Goal: Contribute content: Add original content to the website for others to see

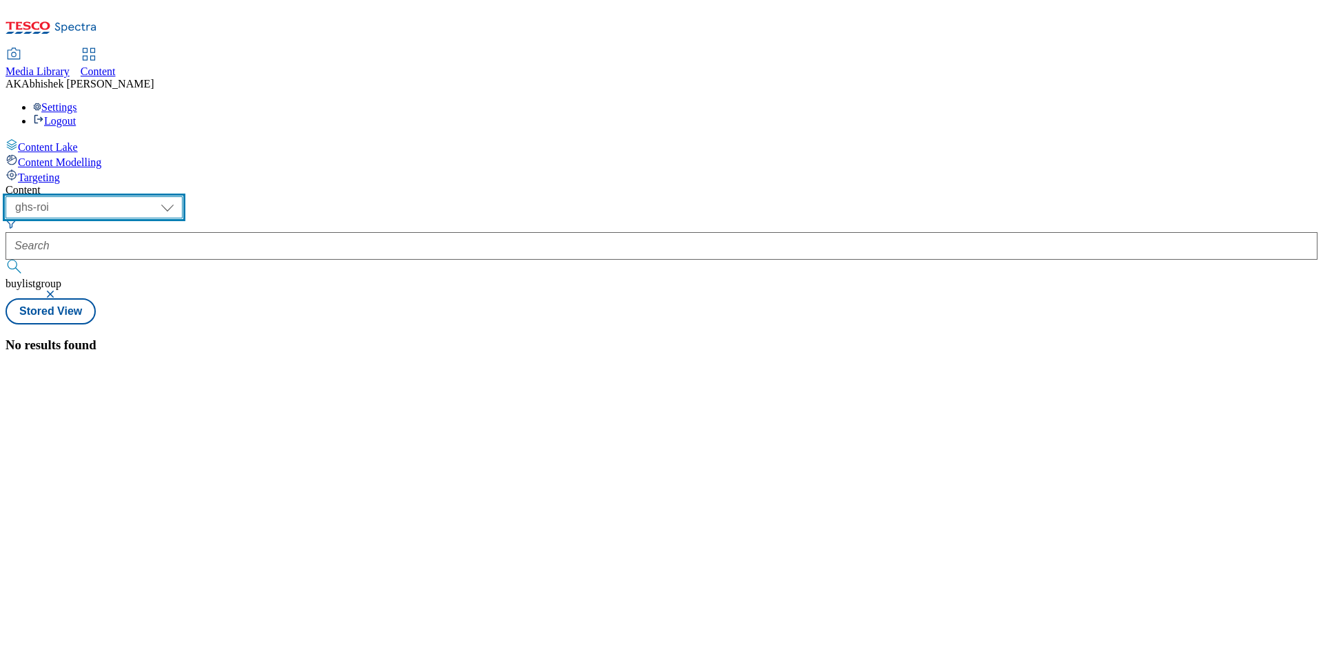
click at [183, 196] on select "ghs-roi ghs-[GEOGRAPHIC_DATA]" at bounding box center [94, 207] width 177 height 22
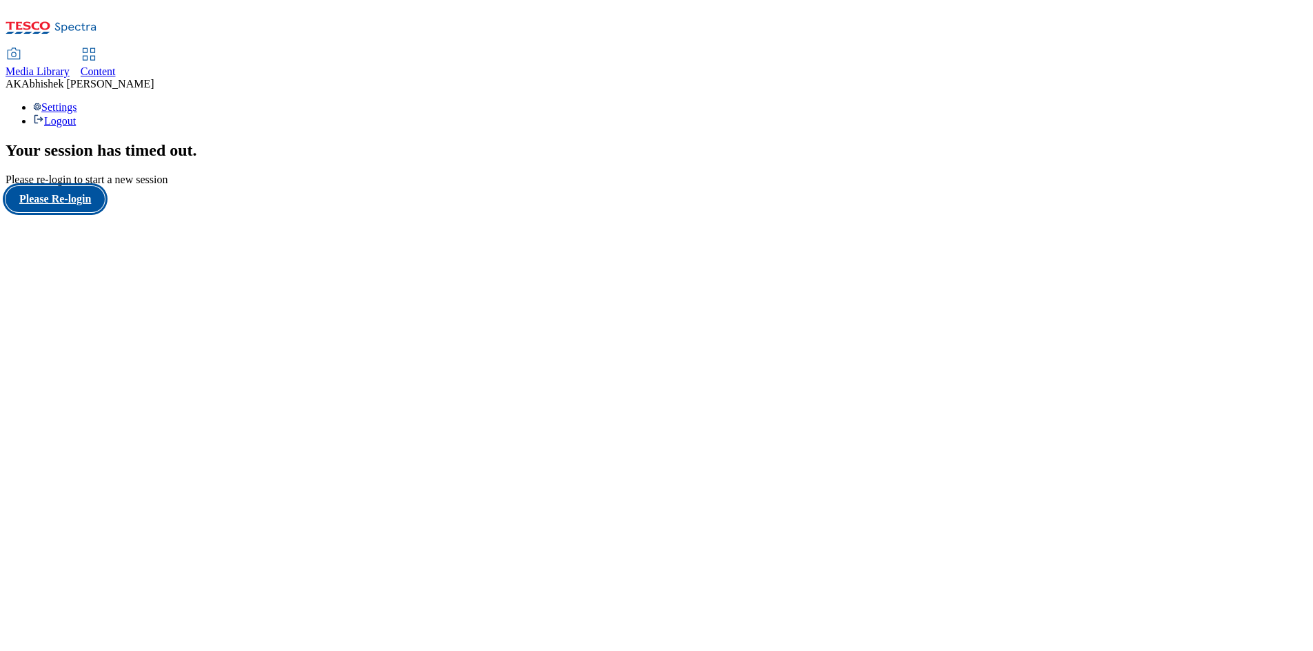
click at [79, 212] on button "Please Re-login" at bounding box center [55, 199] width 99 height 26
click at [116, 65] on span "Content" at bounding box center [98, 71] width 35 height 12
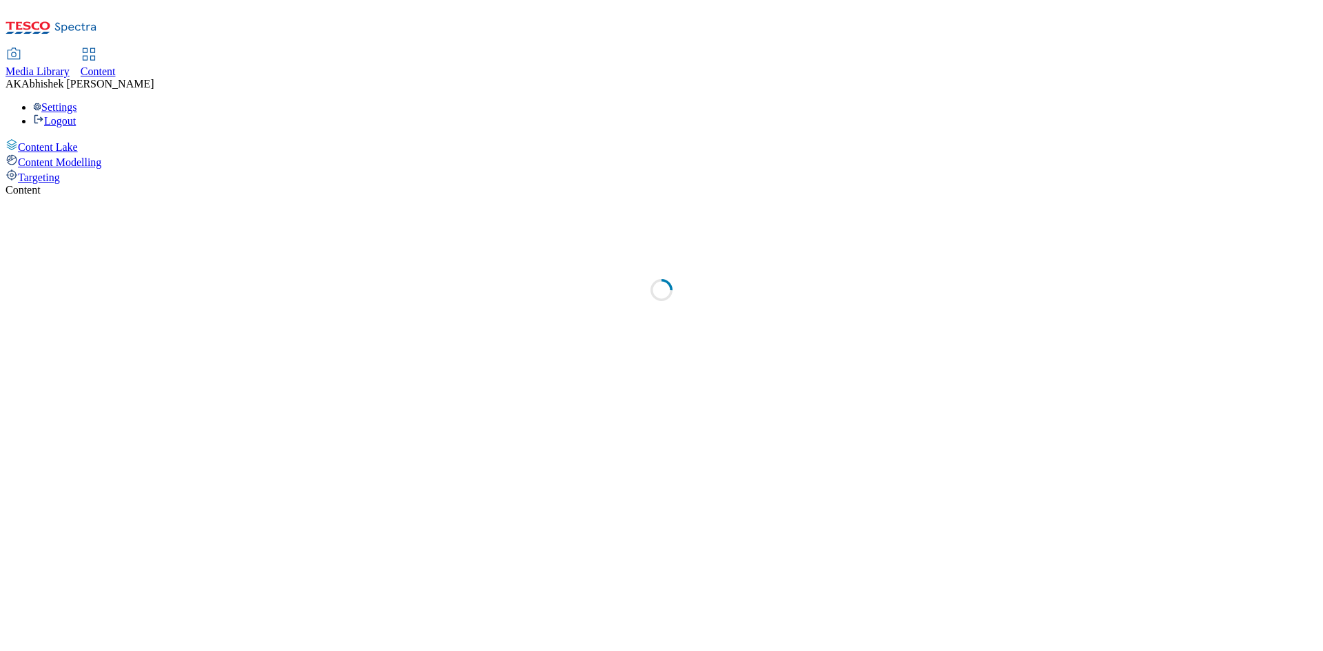
select select "ghs-[GEOGRAPHIC_DATA]"
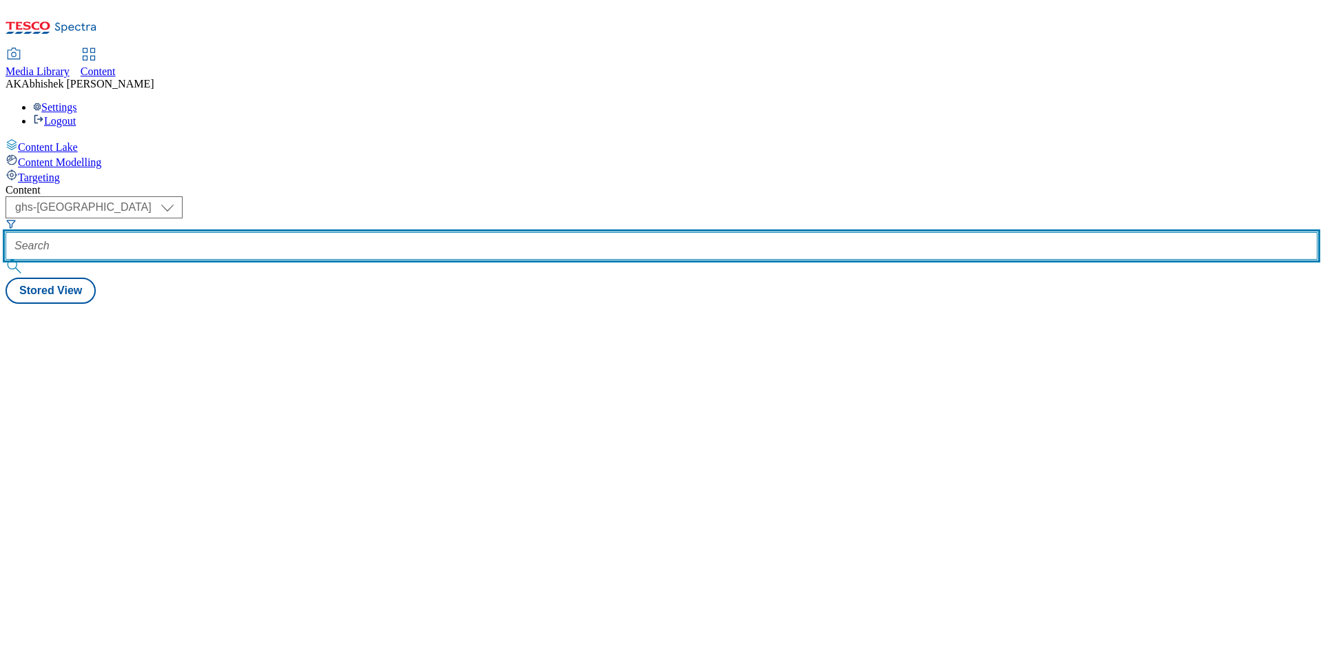
click at [307, 232] on input "text" at bounding box center [662, 246] width 1312 height 28
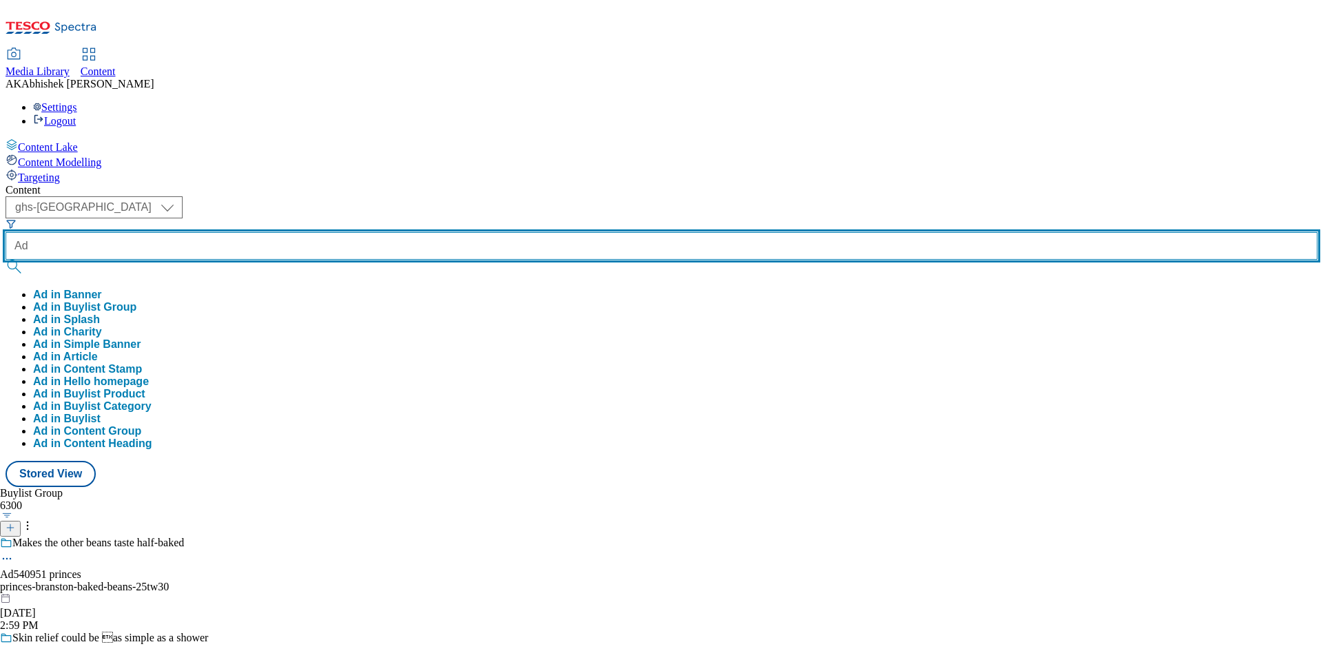
paste input "542089"
type input "Ad542089"
click at [6, 260] on button "submit" at bounding box center [15, 267] width 19 height 14
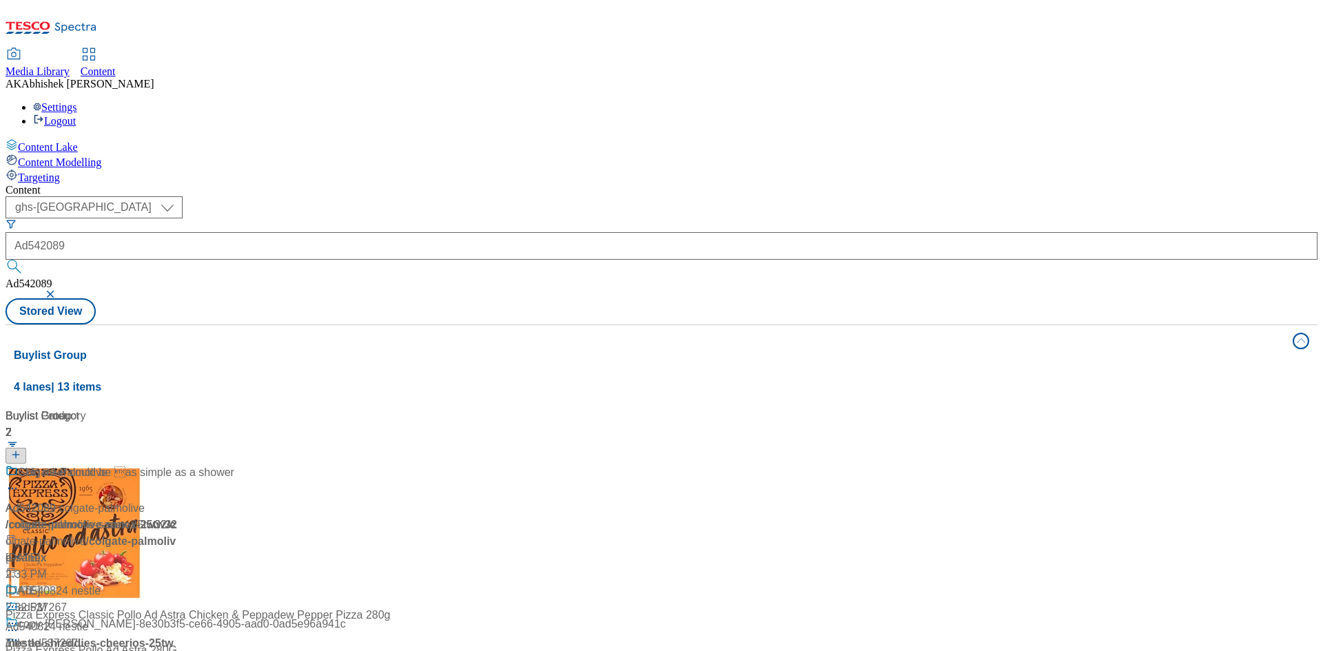
click at [447, 184] on div "Content ( optional ) ghs-roi ghs-uk ghs-uk Ad542089 Ad542089 Stored View Buylis…" at bounding box center [662, 555] width 1312 height 742
click at [178, 465] on div "Ad542089 / colgate-palmolive-sanex-25tw32 / colgate-palmolive Sep 19, 2025 2:32…" at bounding box center [92, 532] width 172 height 135
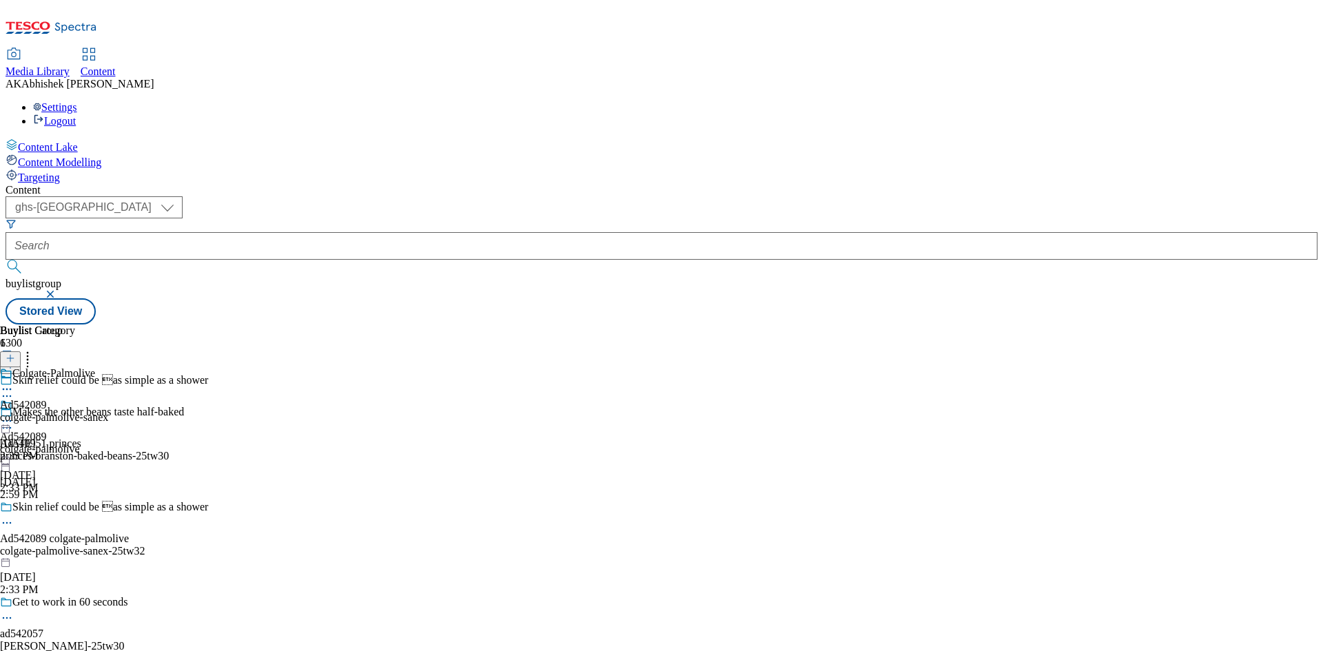
click at [14, 516] on icon at bounding box center [7, 523] width 14 height 14
click at [59, 547] on span "Edit" at bounding box center [51, 552] width 16 height 10
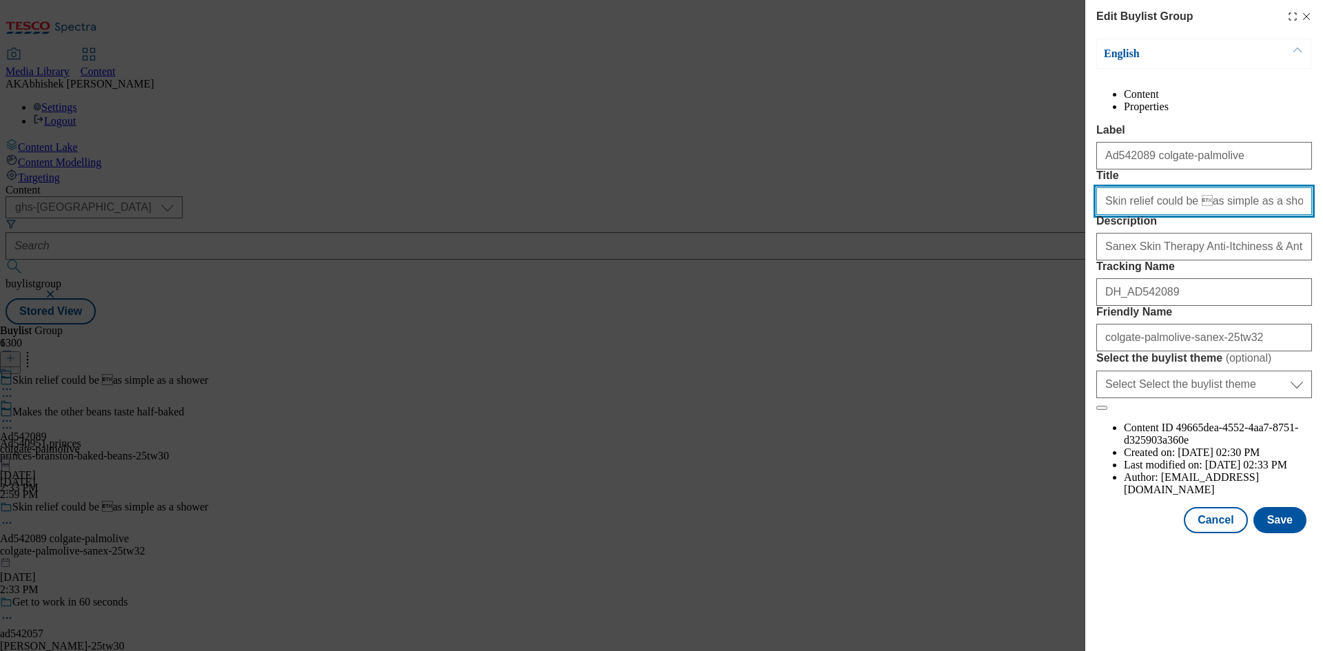
click at [1184, 215] on input "Skin relief could be as simple as a shower" at bounding box center [1205, 201] width 216 height 28
type input "Skin relief could be as simple as a shower"
click at [1275, 534] on button "Save" at bounding box center [1280, 520] width 53 height 26
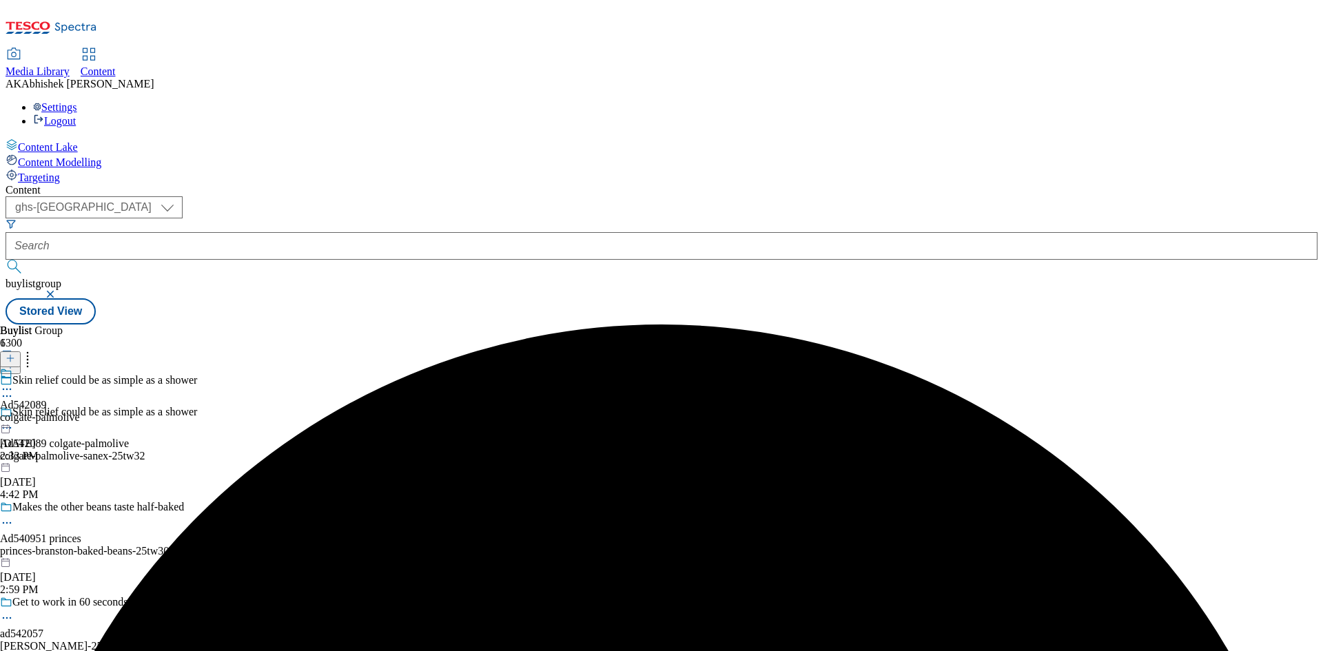
click at [14, 383] on icon at bounding box center [7, 390] width 14 height 14
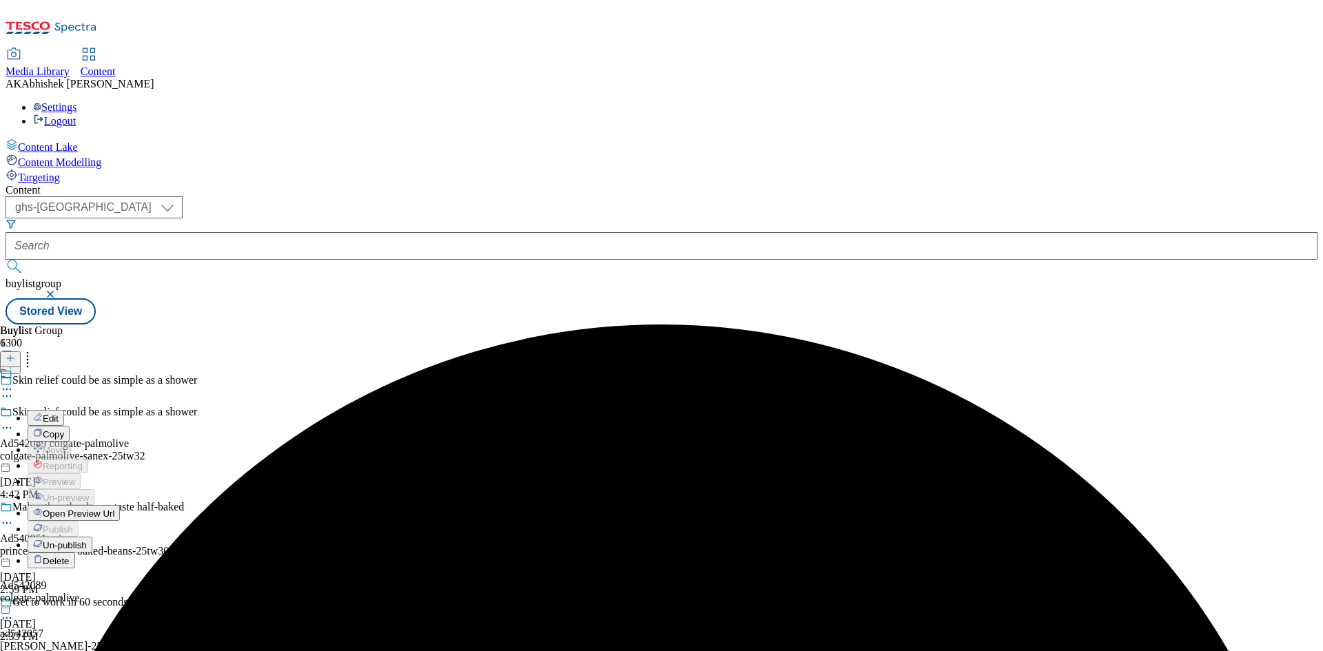
click at [59, 414] on span "Edit" at bounding box center [51, 419] width 16 height 10
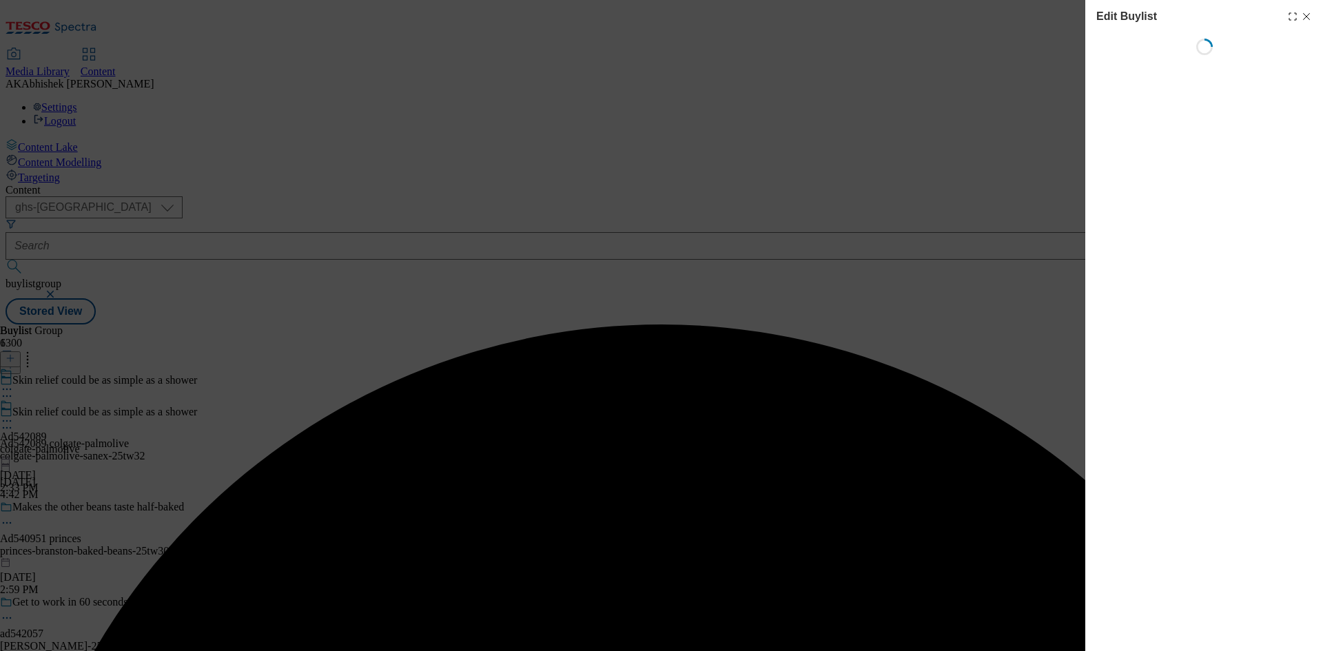
select select "tactical"
select select "supplier funded short term 1-3 weeks"
select select "dunnhumby"
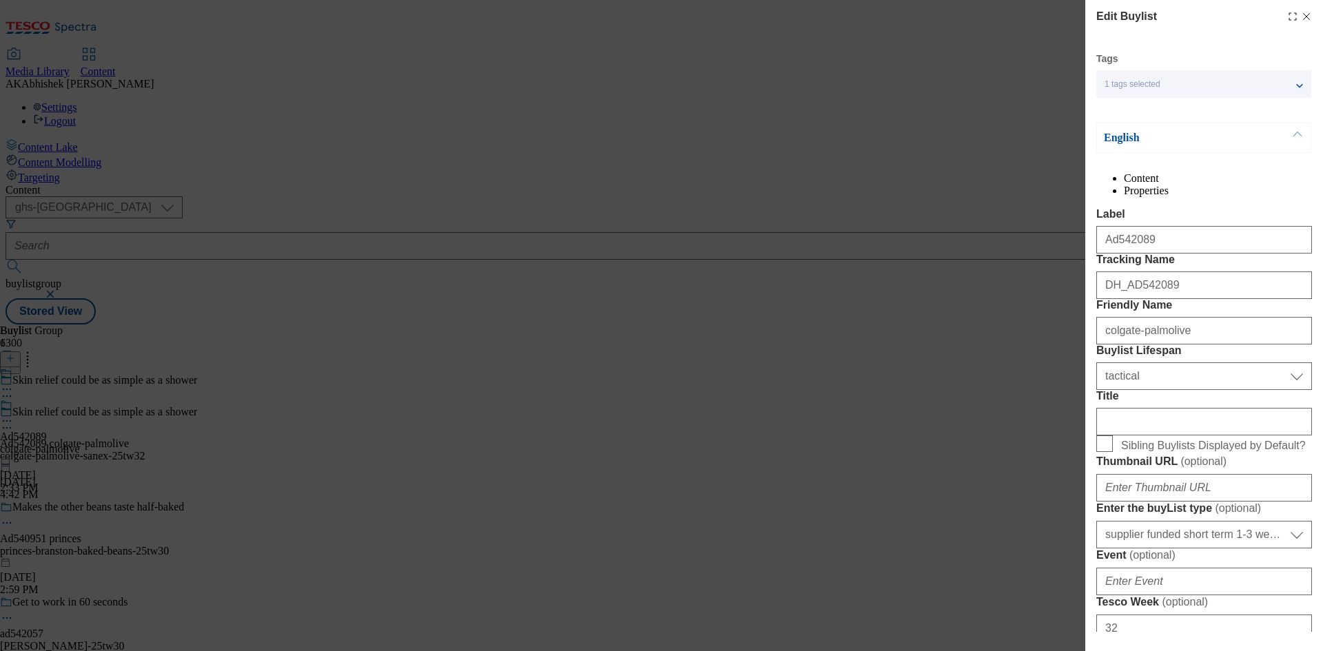
select select "Banner"
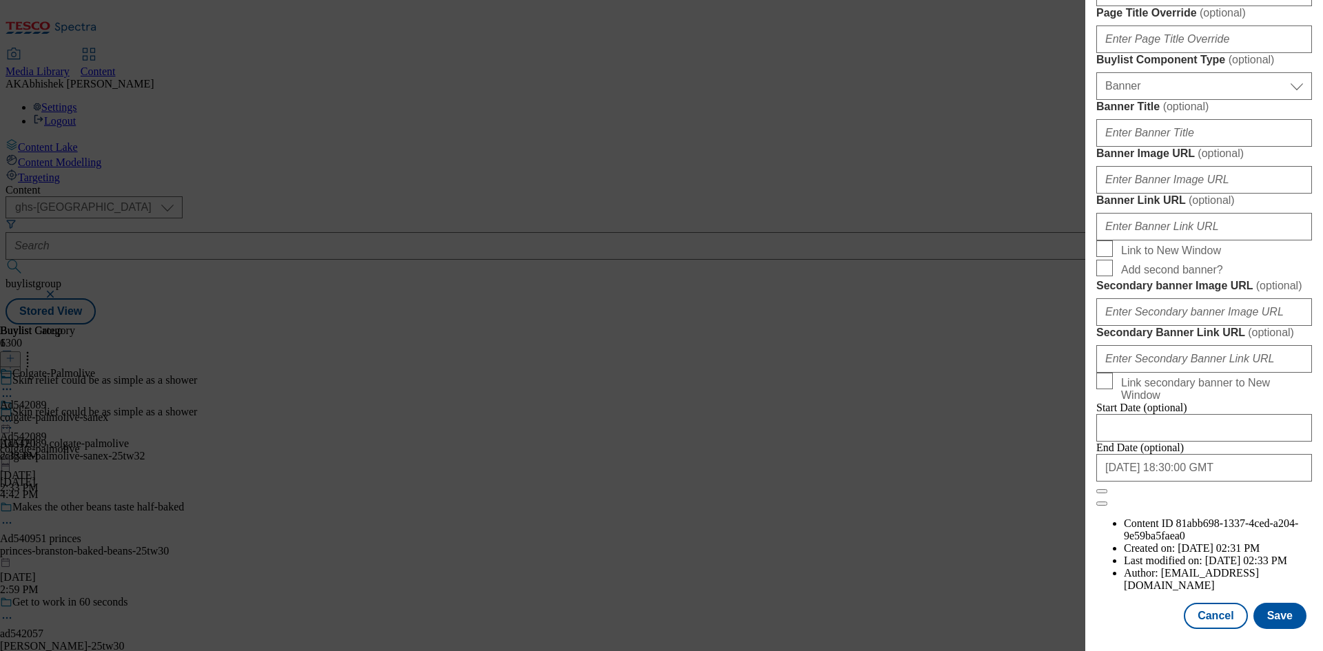
scroll to position [1354, 0]
click at [1270, 618] on button "Save" at bounding box center [1280, 616] width 53 height 26
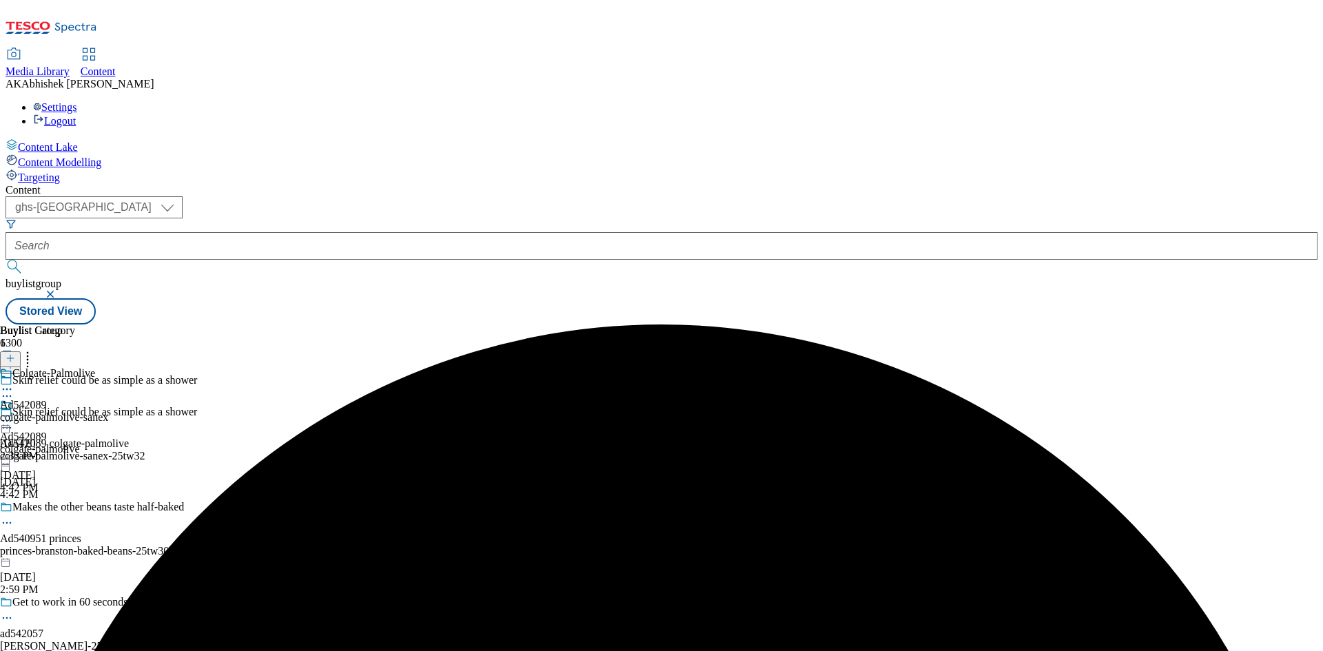
click at [14, 383] on icon at bounding box center [7, 390] width 14 height 14
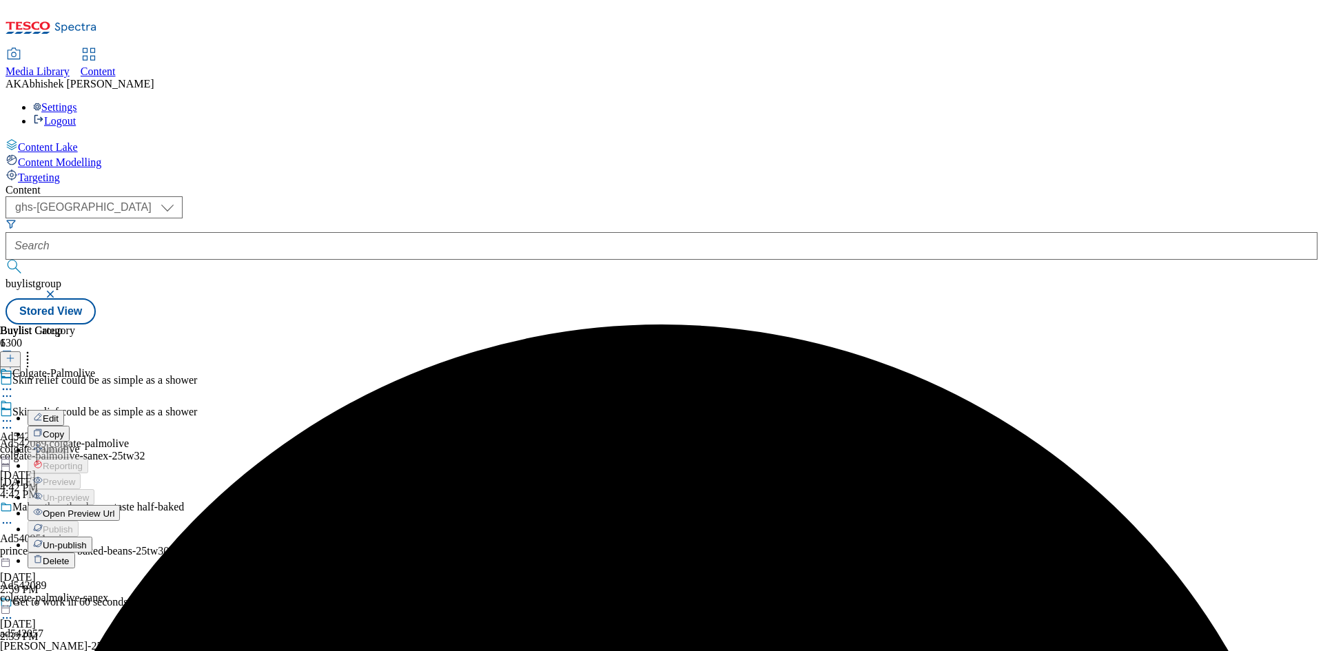
click at [59, 414] on span "Edit" at bounding box center [51, 419] width 16 height 10
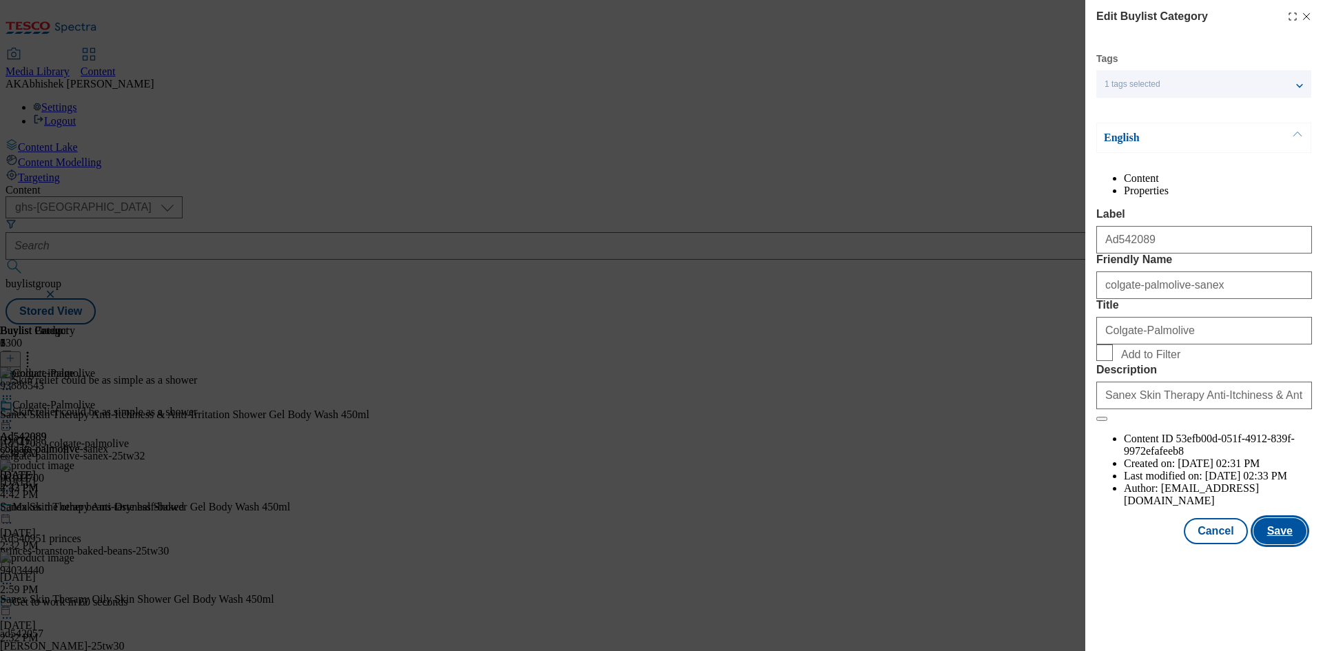
click at [1280, 545] on button "Save" at bounding box center [1280, 531] width 53 height 26
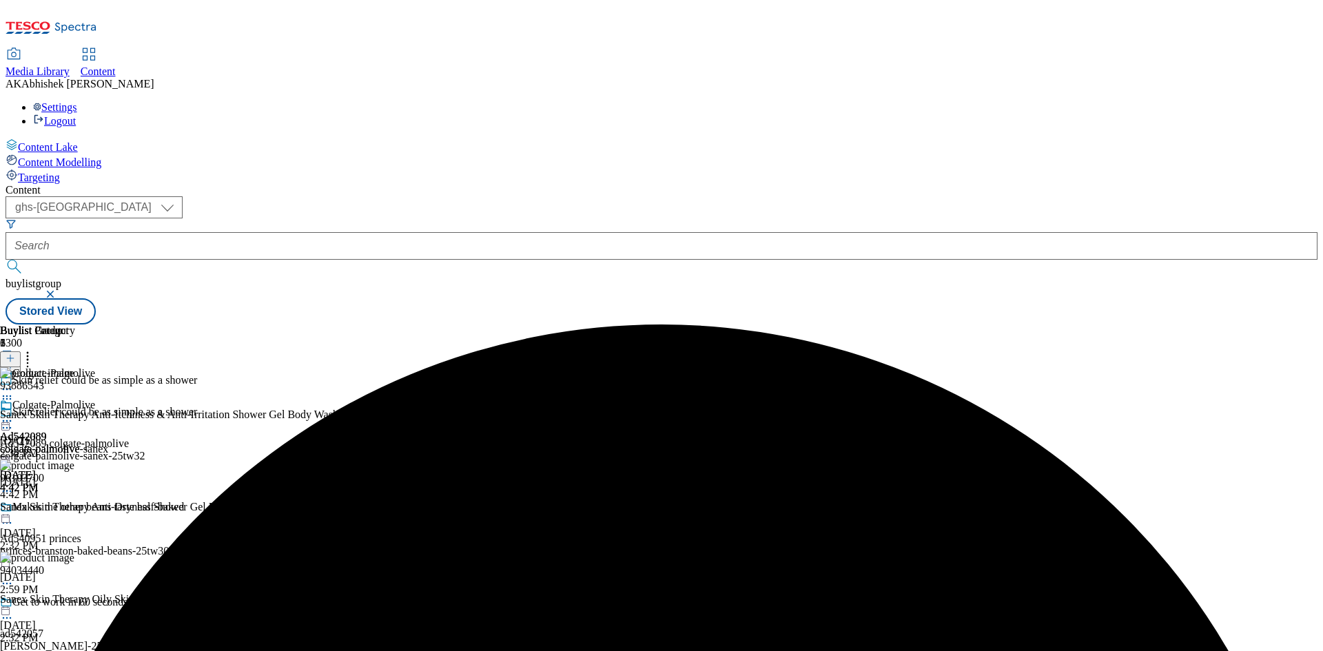
click at [108, 399] on div "Colgate-Palmolive Ad542089 colgate-palmolive-sanex Sep 19, 2025 4:42 PM" at bounding box center [54, 446] width 108 height 95
click at [14, 414] on icon at bounding box center [7, 421] width 14 height 14
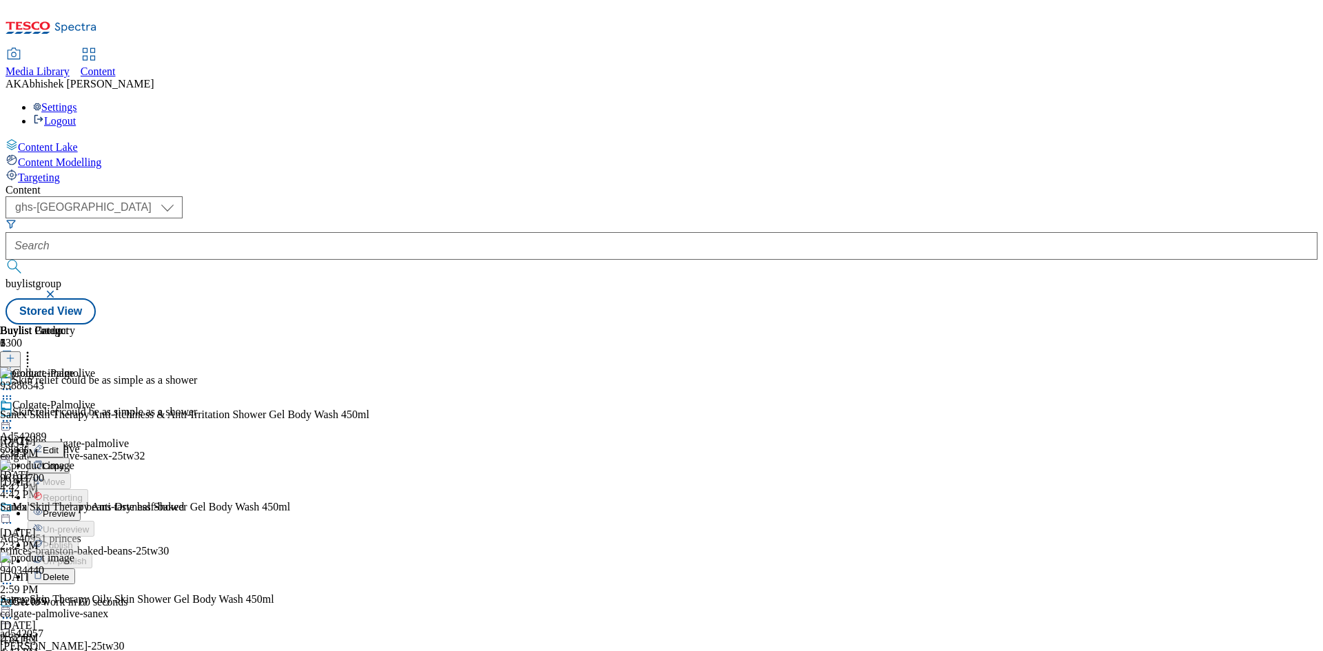
click at [75, 509] on span "Preview" at bounding box center [59, 514] width 32 height 10
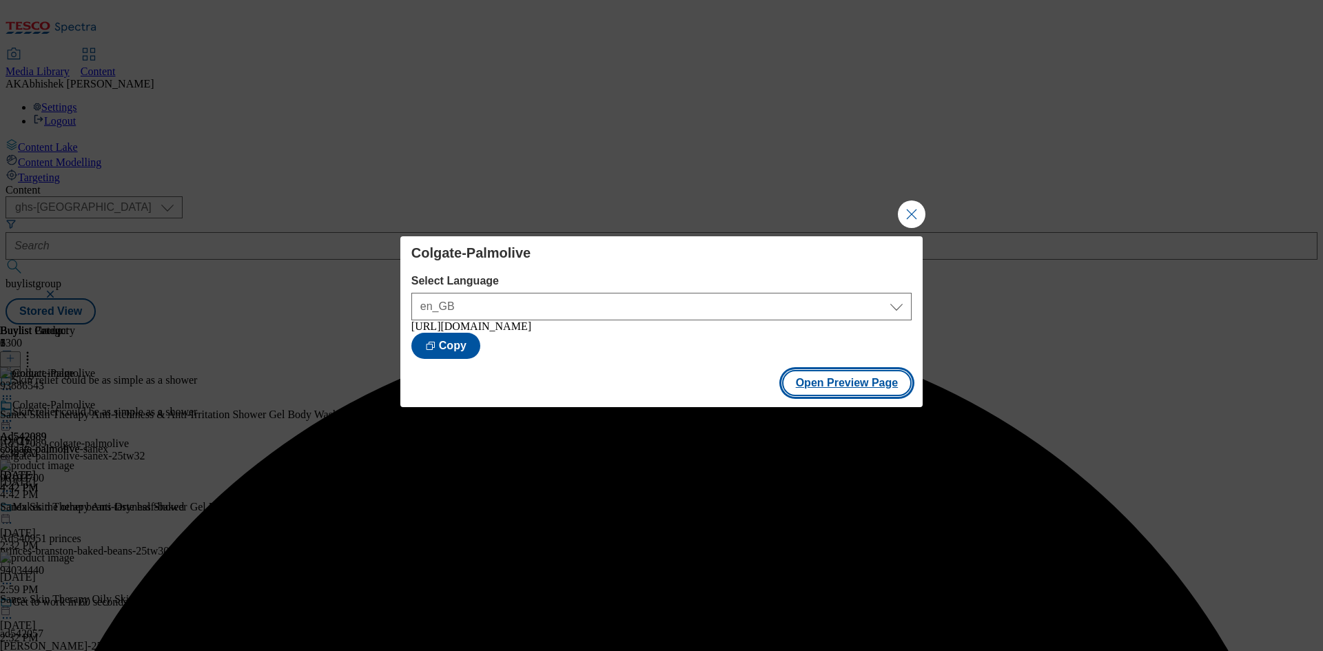
click at [858, 389] on button "Open Preview Page" at bounding box center [847, 383] width 130 height 26
click at [906, 212] on button "Close Modal" at bounding box center [912, 215] width 28 height 28
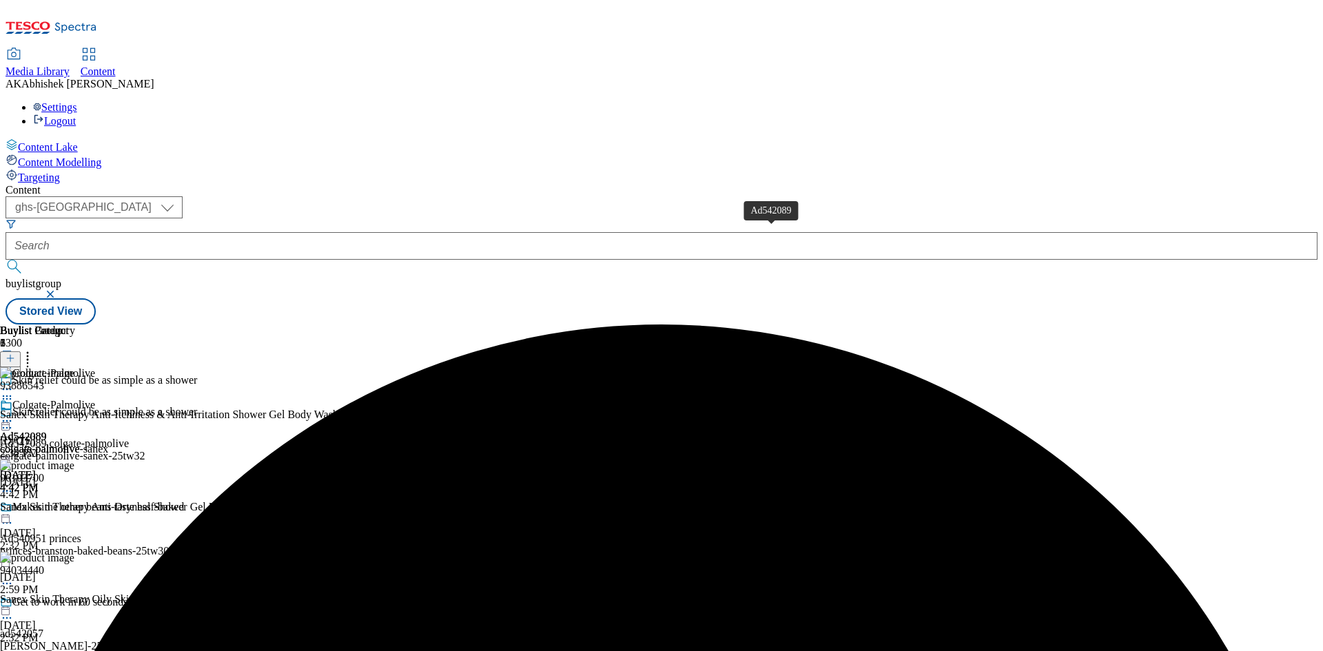
click at [14, 414] on icon at bounding box center [7, 421] width 14 height 14
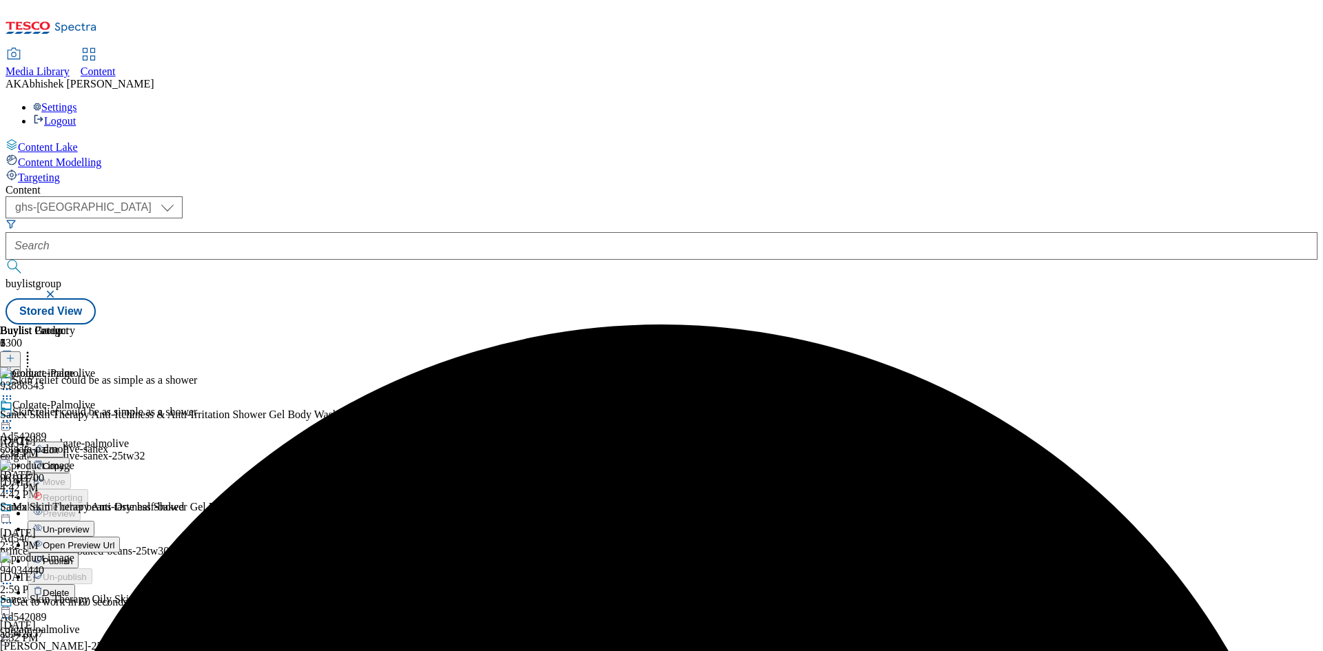
click at [73, 556] on span "Publish" at bounding box center [58, 561] width 30 height 10
